Goal: Book appointment/travel/reservation

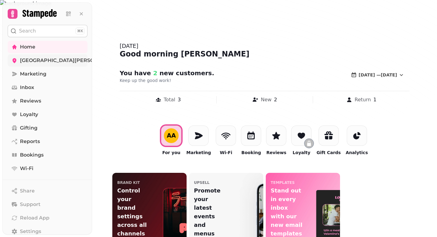
click at [37, 60] on span "[GEOGRAPHIC_DATA][PERSON_NAME]" at bounding box center [69, 60] width 98 height 7
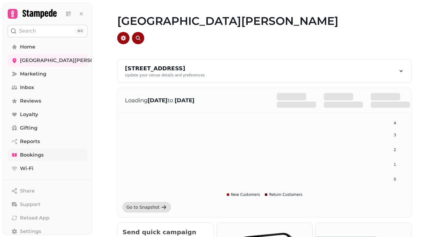
click at [31, 156] on span "Bookings" at bounding box center [32, 154] width 24 height 7
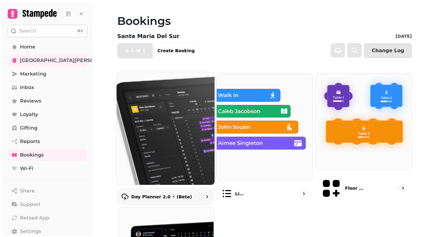
click at [176, 126] on img at bounding box center [166, 128] width 108 height 124
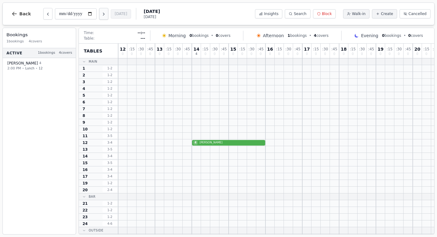
click at [101, 16] on icon "Next day" at bounding box center [103, 14] width 5 height 5
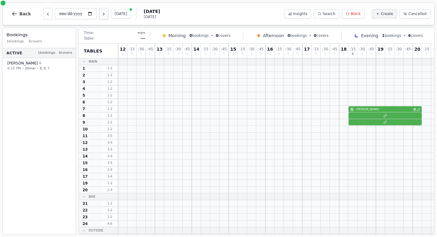
click at [101, 14] on icon "Next day" at bounding box center [103, 14] width 5 height 5
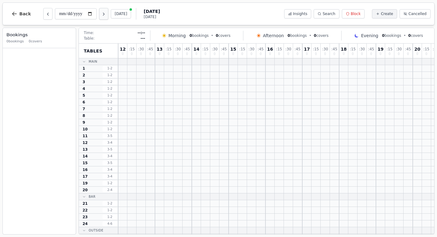
click at [101, 13] on icon "Next day" at bounding box center [103, 14] width 5 height 5
click at [101, 14] on icon "Next day" at bounding box center [103, 14] width 5 height 5
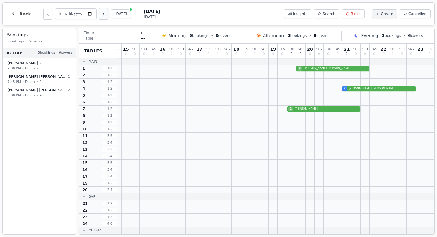
click at [101, 14] on icon "Next day" at bounding box center [103, 14] width 5 height 5
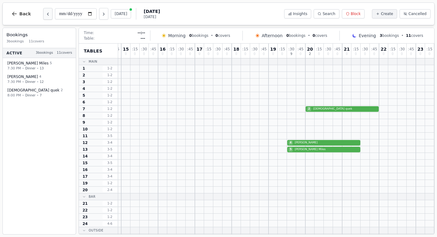
click at [46, 15] on icon "Previous day" at bounding box center [47, 14] width 5 height 5
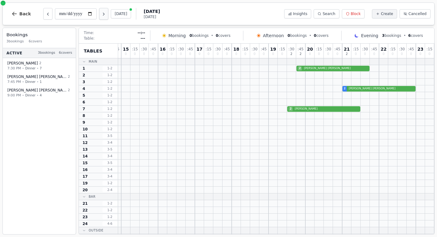
click at [101, 14] on icon "Next day" at bounding box center [103, 14] width 5 height 5
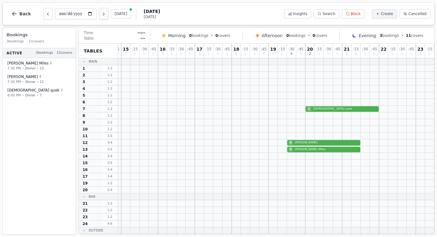
click at [103, 14] on icon "Next day" at bounding box center [103, 14] width 1 height 2
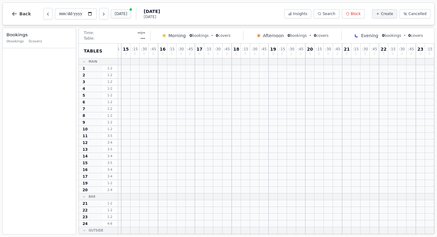
click at [111, 13] on button "[DATE]" at bounding box center [121, 13] width 21 height 9
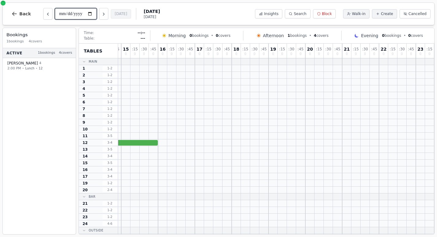
click at [68, 15] on input "**********" at bounding box center [76, 13] width 42 height 11
type input "**********"
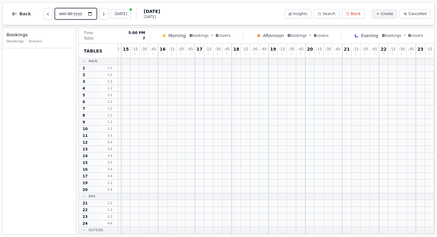
scroll to position [0, 107]
